Goal: Task Accomplishment & Management: Use online tool/utility

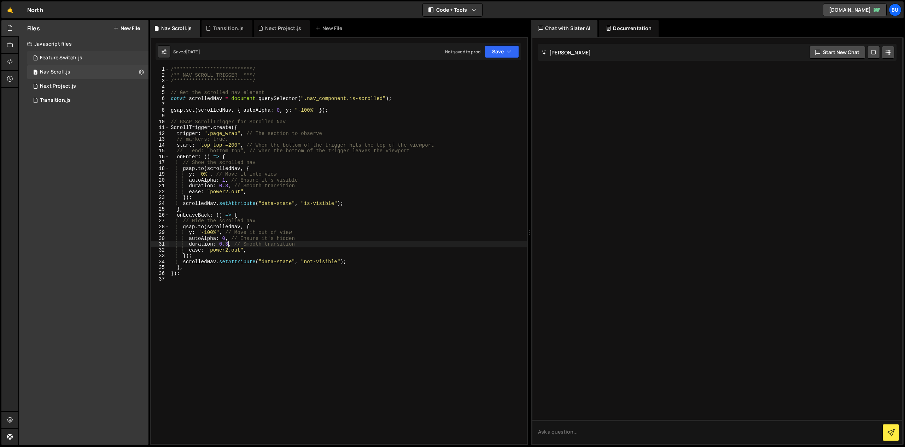
click at [59, 58] on div "Feature Switch.js" at bounding box center [61, 58] width 42 height 6
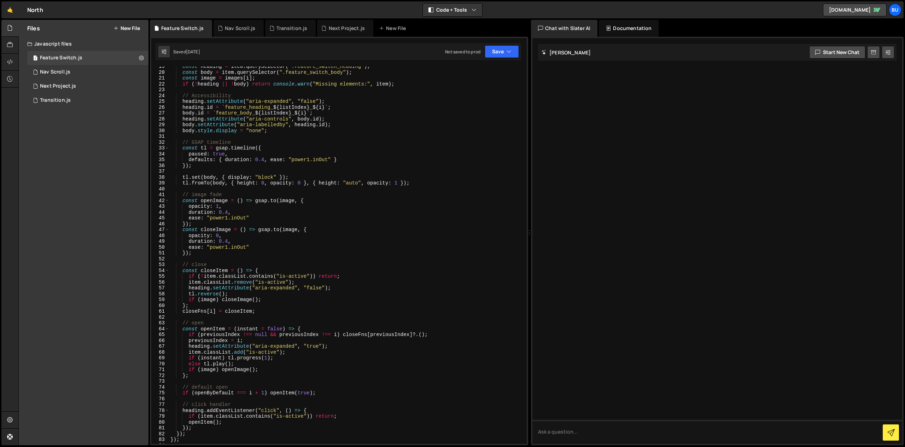
scroll to position [99, 0]
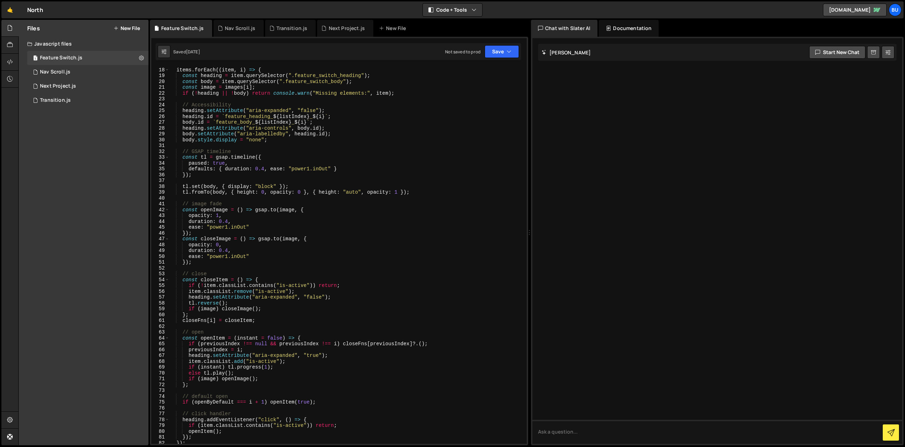
click at [228, 222] on div "items . forEach (( item , i ) => { const heading = item . querySelector ( ".fea…" at bounding box center [346, 255] width 355 height 389
click at [226, 258] on div "items . forEach (( item , i ) => { const heading = item . querySelector ( ".fea…" at bounding box center [346, 255] width 355 height 389
drag, startPoint x: 228, startPoint y: 251, endPoint x: 228, endPoint y: 258, distance: 7.8
click at [228, 251] on div "items . forEach (( item , i ) => { const heading = item . querySelector ( ".fea…" at bounding box center [346, 255] width 355 height 389
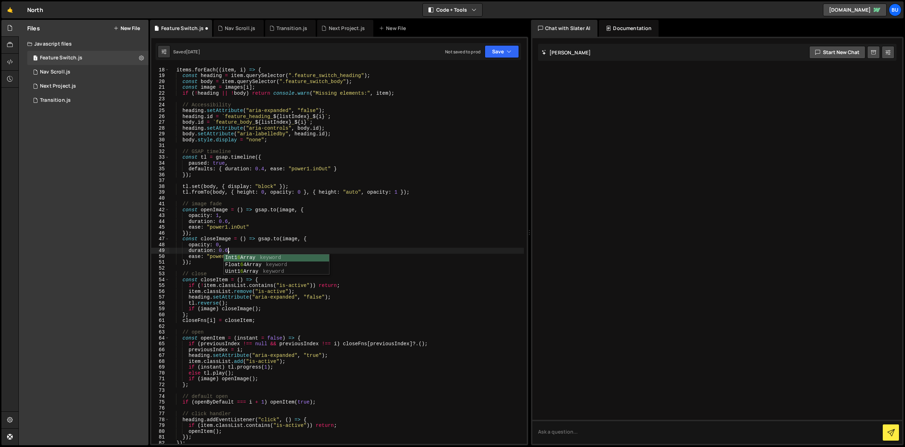
click at [230, 240] on div "items . forEach (( item , i ) => { const heading = item . querySelector ( ".fea…" at bounding box center [346, 255] width 355 height 389
drag, startPoint x: 263, startPoint y: 170, endPoint x: 265, endPoint y: 177, distance: 8.3
click at [263, 170] on div "items . forEach (( item , i ) => { const heading = item . querySelector ( ".fea…" at bounding box center [346, 255] width 355 height 389
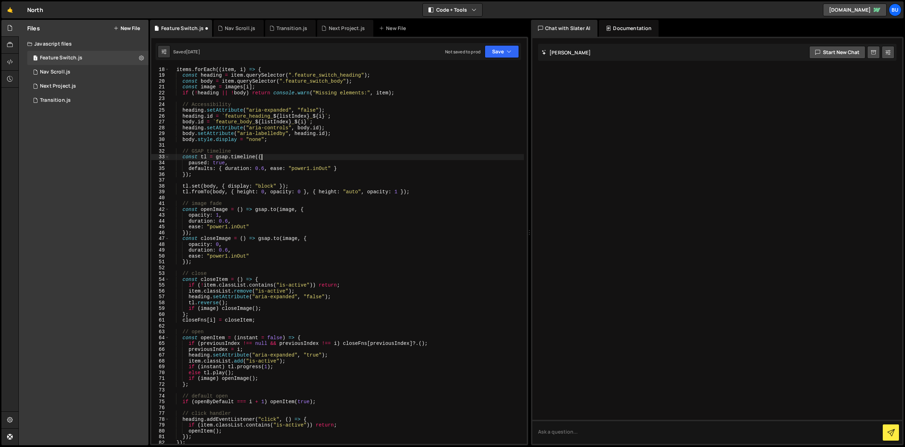
click at [268, 156] on div "items . forEach (( item , i ) => { const heading = item . querySelector ( ".fea…" at bounding box center [346, 255] width 355 height 389
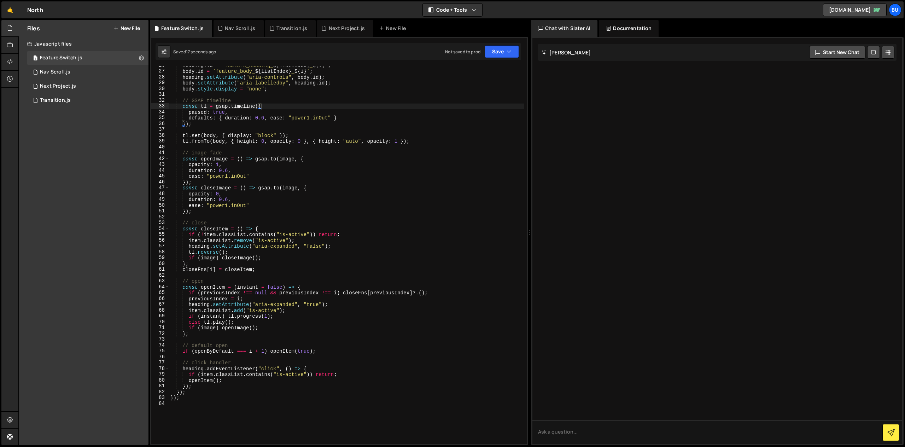
scroll to position [149, 0]
drag, startPoint x: 328, startPoint y: 119, endPoint x: 292, endPoint y: 119, distance: 36.1
click at [292, 119] on div "heading . id = ` feature_heading_ ${ listIndex } _ ${ i } ` ; body . id = ` fea…" at bounding box center [346, 257] width 355 height 389
click at [248, 182] on div "heading . id = ` feature_heading_ ${ listIndex } _ ${ i } ` ; body . id = ` fea…" at bounding box center [346, 257] width 355 height 389
type textarea "});"
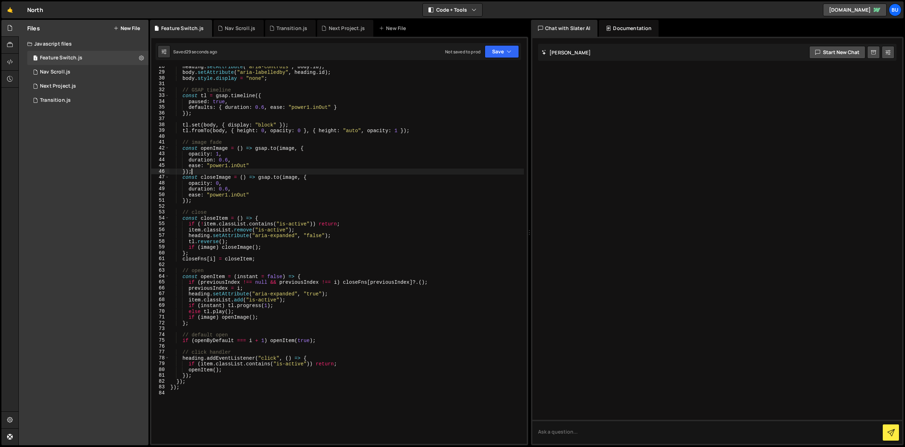
scroll to position [161, 0]
